Goal: Navigation & Orientation: Find specific page/section

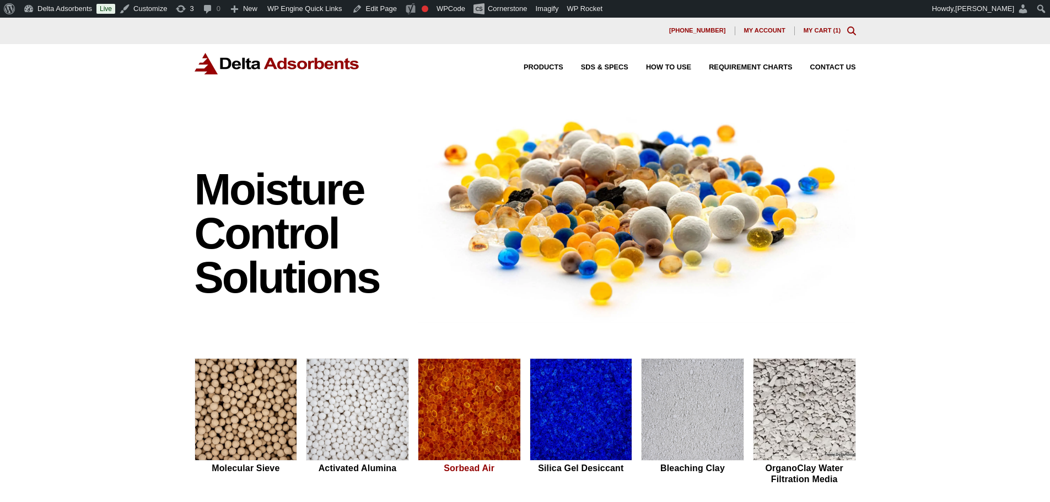
click at [490, 392] on img at bounding box center [469, 410] width 102 height 103
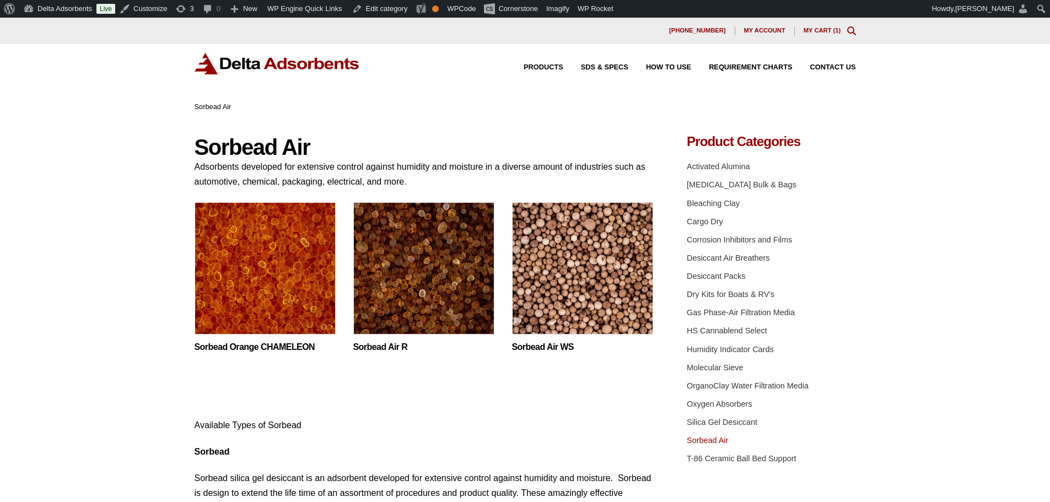
click at [275, 256] on img at bounding box center [265, 271] width 141 height 138
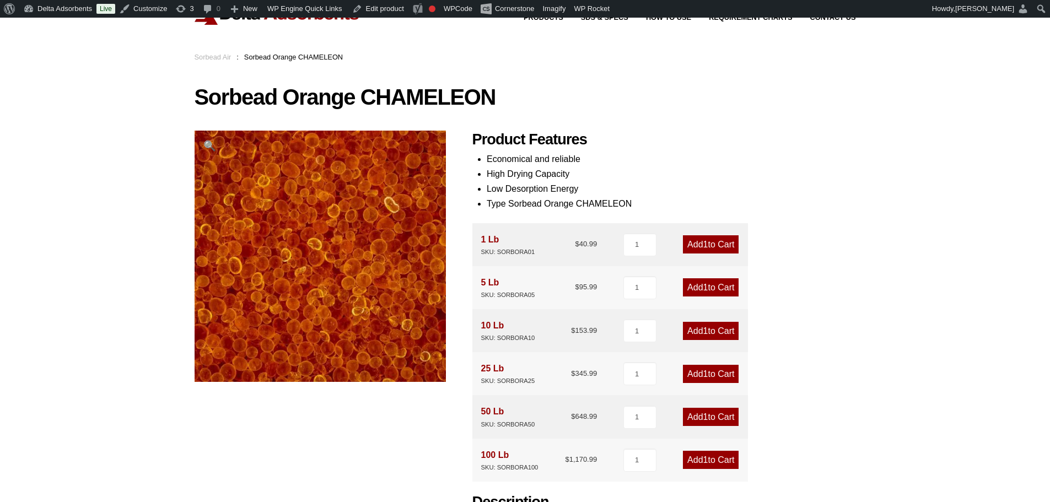
scroll to position [37, 0]
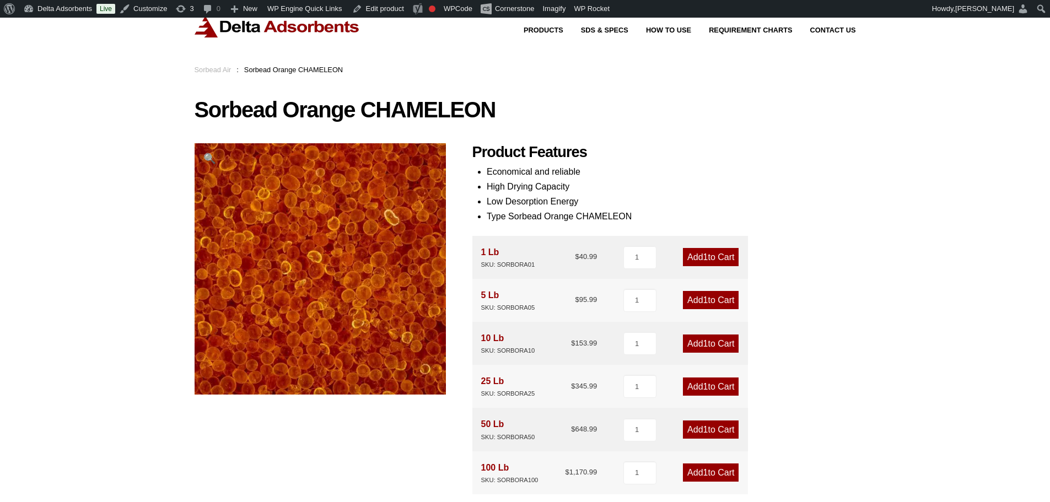
click at [282, 26] on img at bounding box center [277, 26] width 165 height 21
